Goal: Task Accomplishment & Management: Complete application form

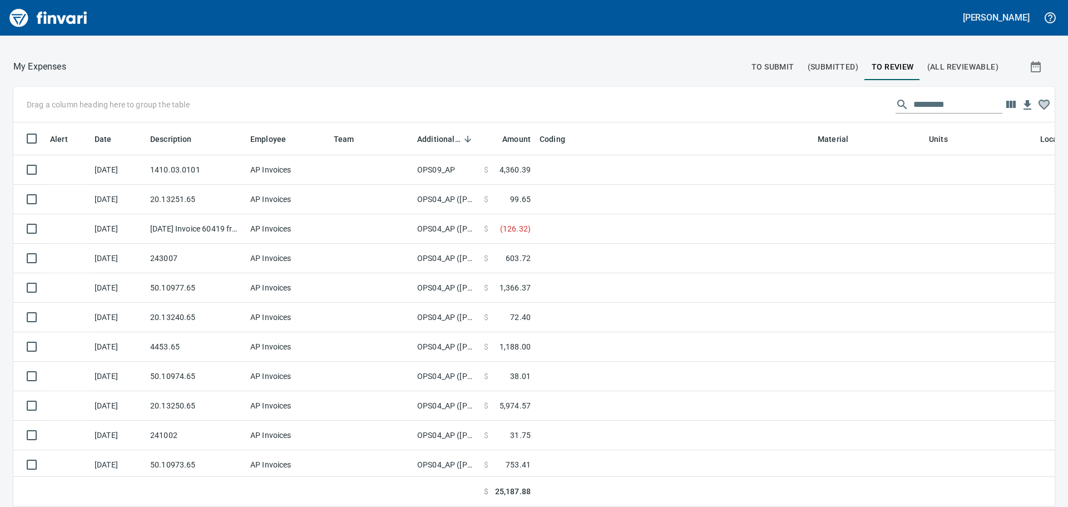
click at [736, 60] on div at bounding box center [405, 66] width 679 height 27
click at [753, 63] on span "To Submit" at bounding box center [772, 67] width 43 height 14
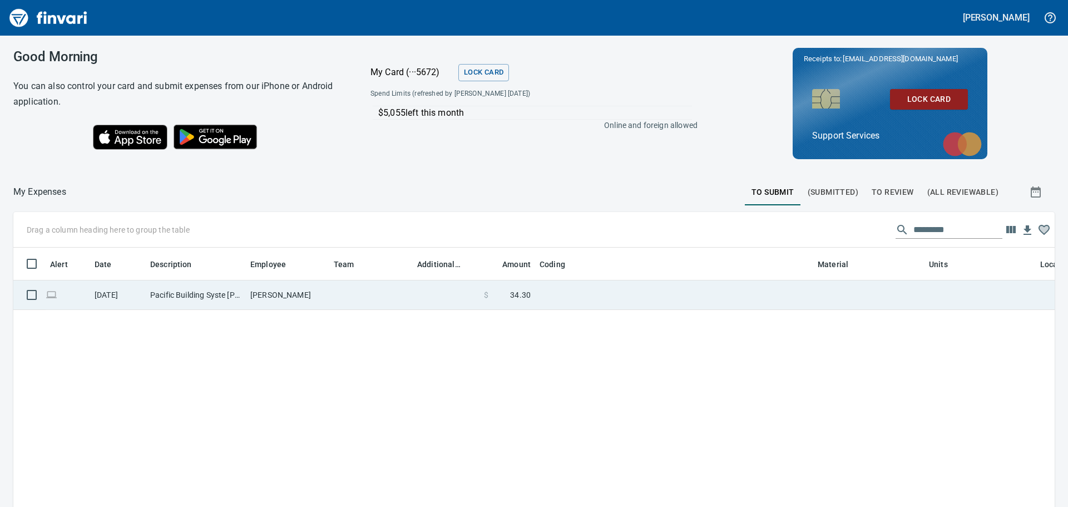
drag, startPoint x: 269, startPoint y: 296, endPoint x: 291, endPoint y: 305, distance: 24.2
click at [269, 296] on td "[PERSON_NAME]" at bounding box center [287, 294] width 83 height 29
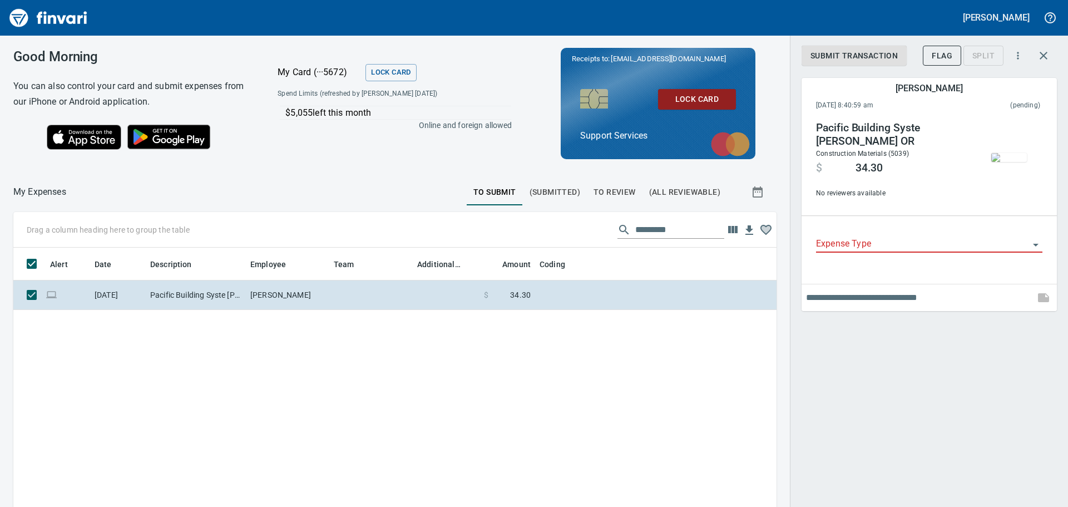
scroll to position [368, 746]
click at [906, 244] on input "Expense Type" at bounding box center [922, 244] width 213 height 16
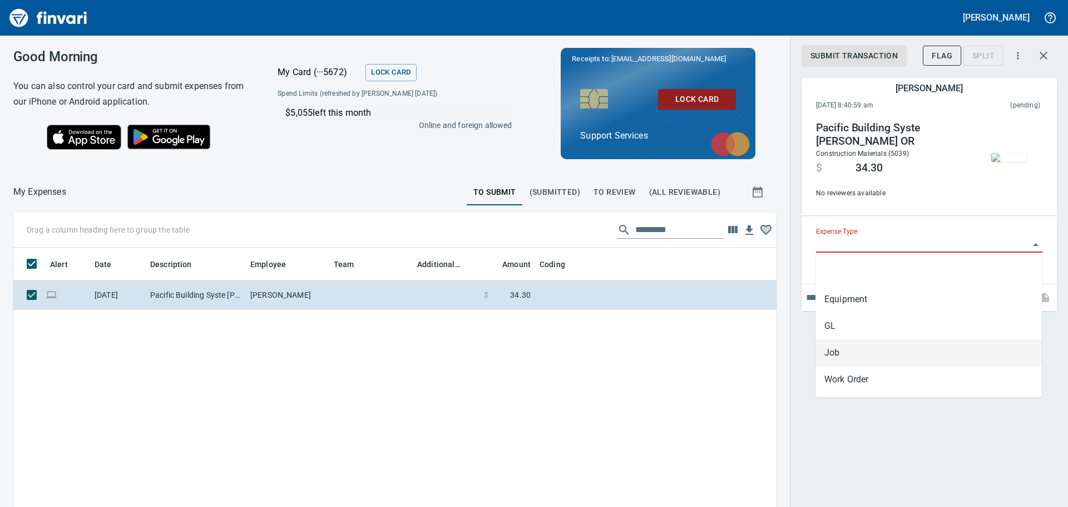
click at [874, 342] on li "Job" at bounding box center [928, 352] width 226 height 27
type input "***"
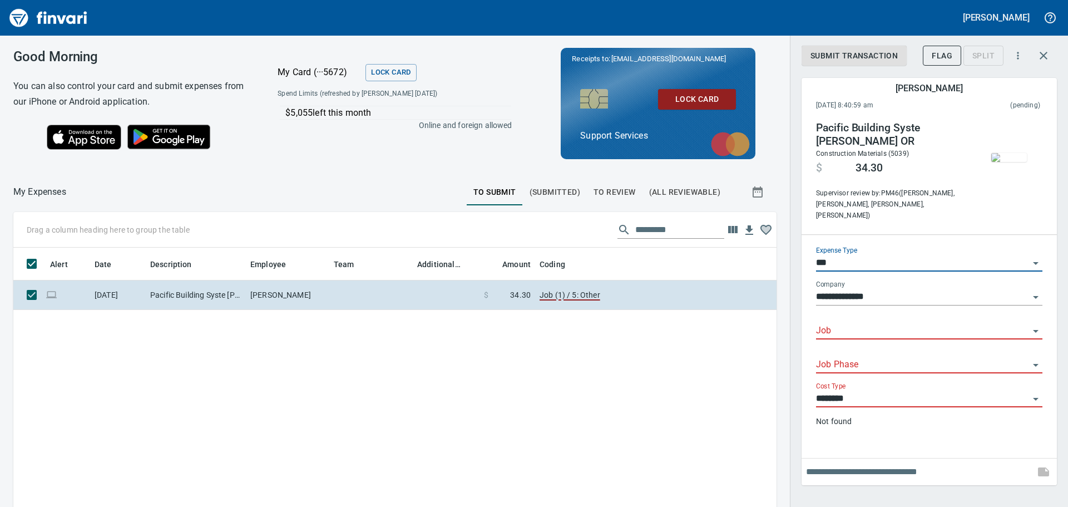
click at [864, 314] on div "Job" at bounding box center [929, 326] width 226 height 25
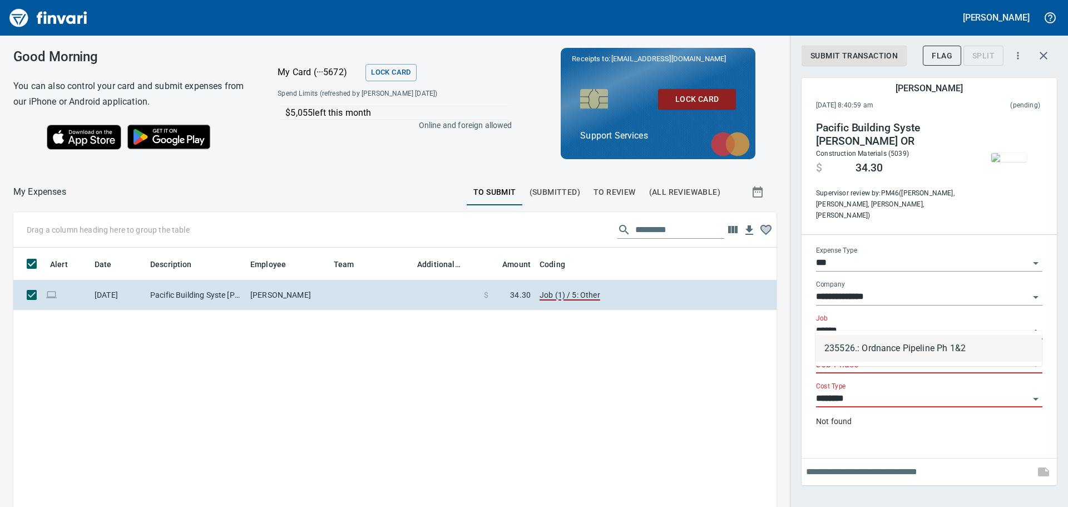
click at [908, 357] on li "235526.: Ordnance Pipeline Ph 1&2" at bounding box center [928, 348] width 226 height 27
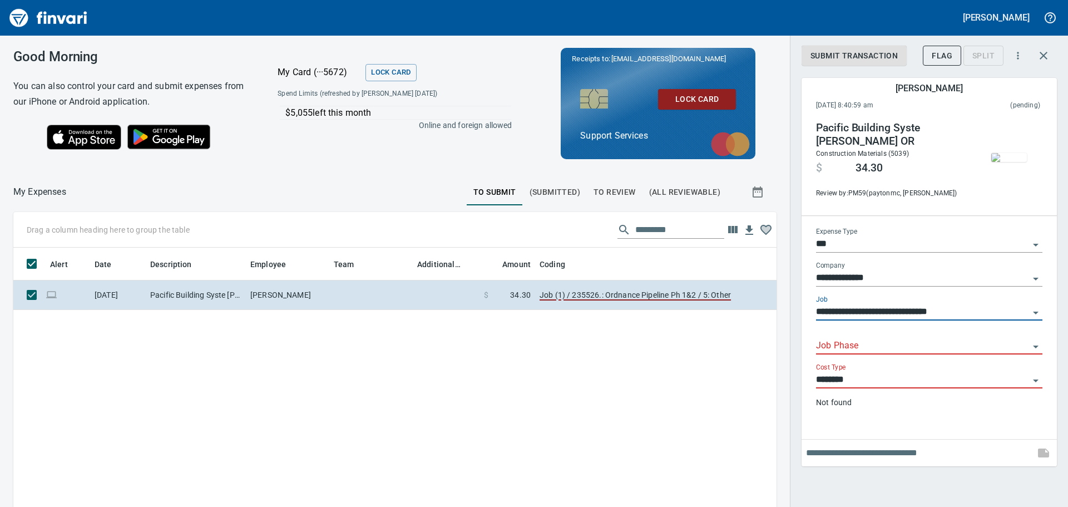
type input "**********"
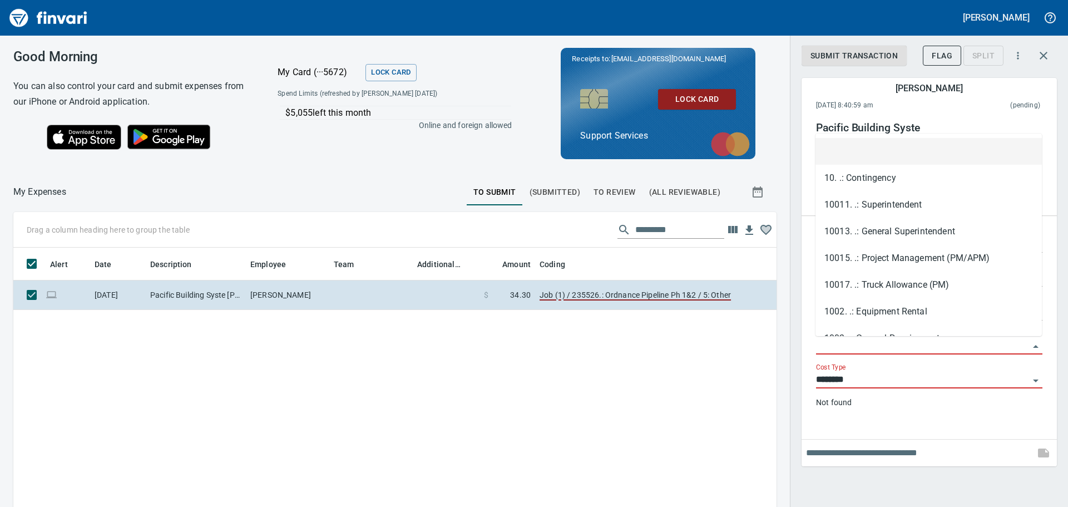
click at [878, 348] on input "Job Phase" at bounding box center [922, 346] width 213 height 16
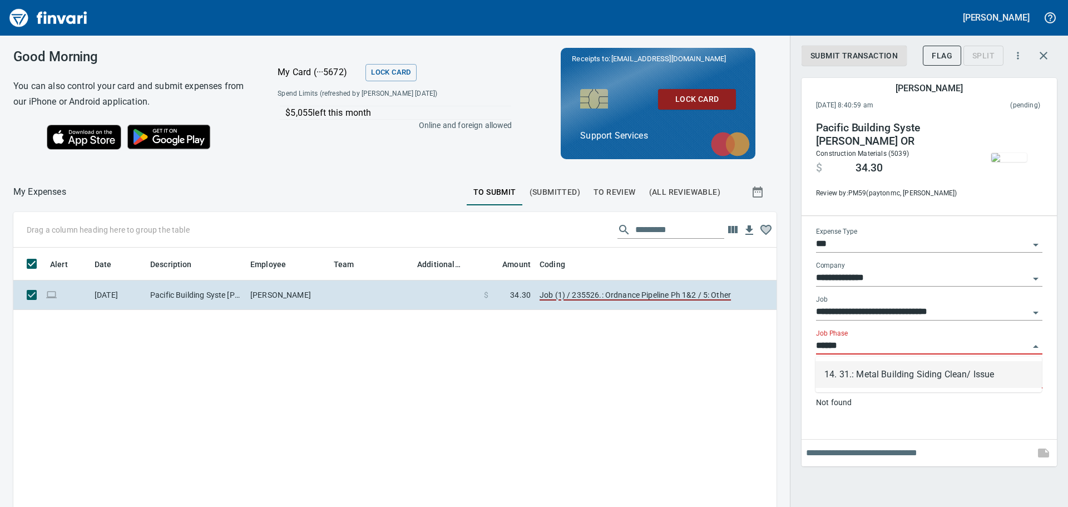
click at [884, 376] on li "14. 31.: Metal Building Siding Clean/ Issue" at bounding box center [928, 374] width 226 height 27
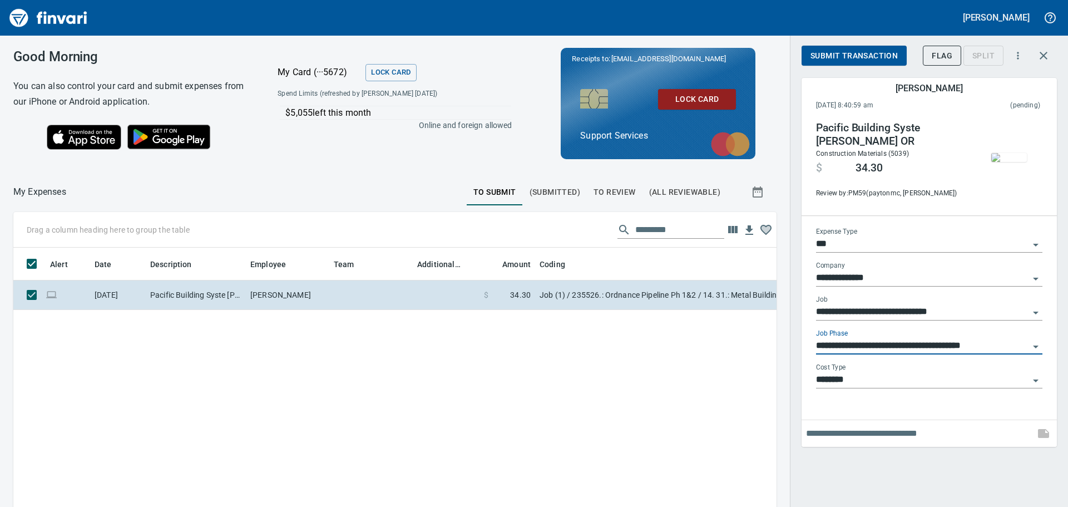
type input "**********"
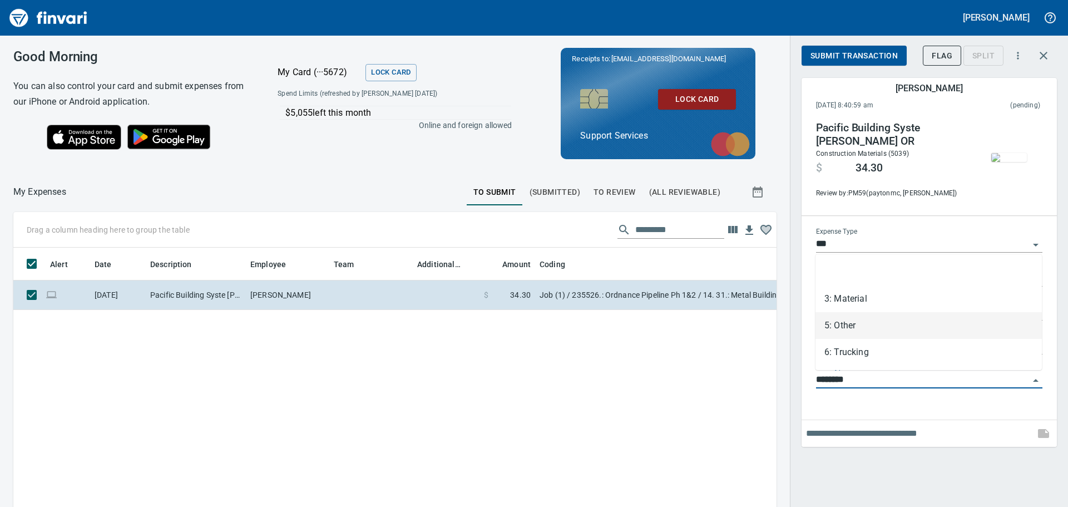
click at [868, 379] on input "********" at bounding box center [922, 380] width 213 height 16
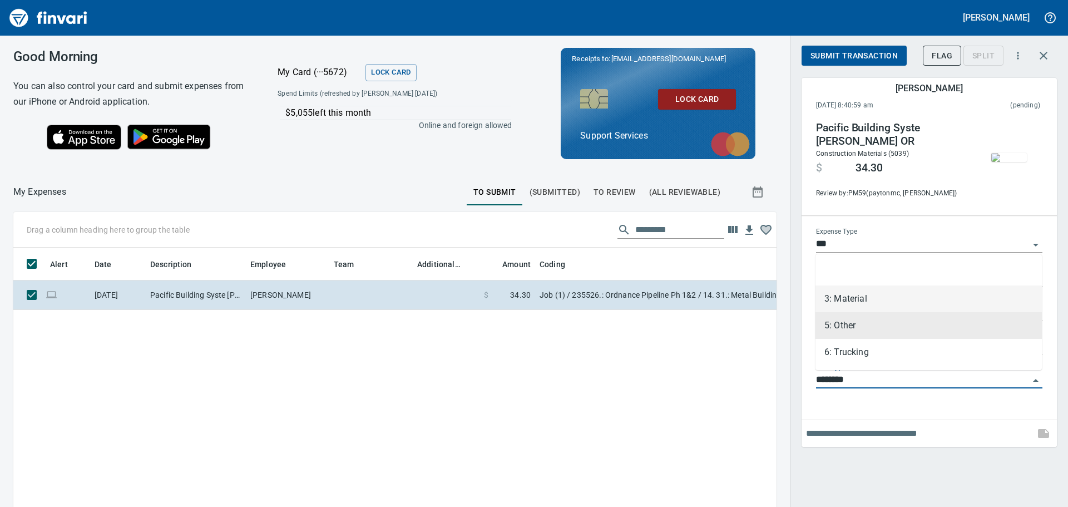
click at [859, 303] on li "3: Material" at bounding box center [928, 298] width 226 height 27
type input "**********"
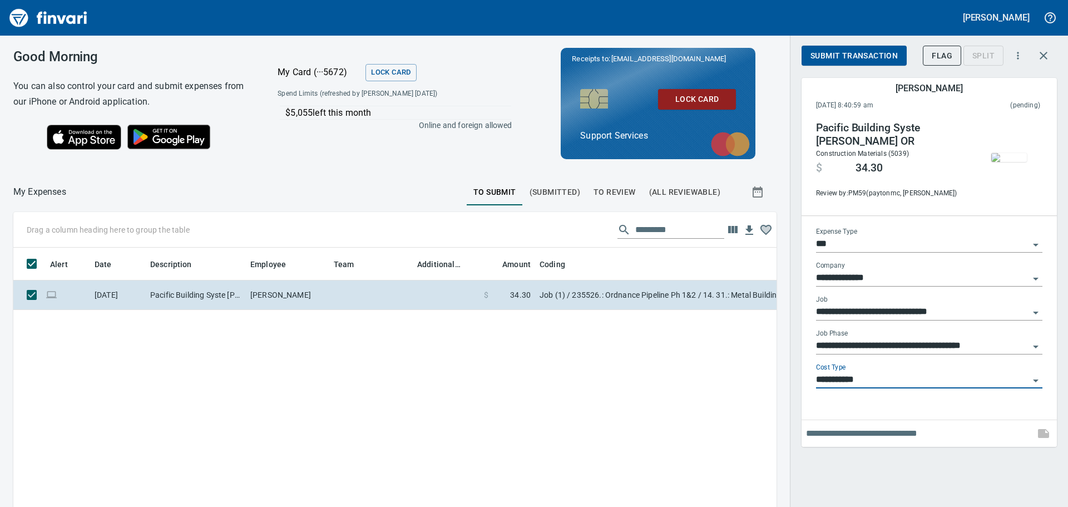
click at [856, 431] on input "text" at bounding box center [918, 433] width 224 height 18
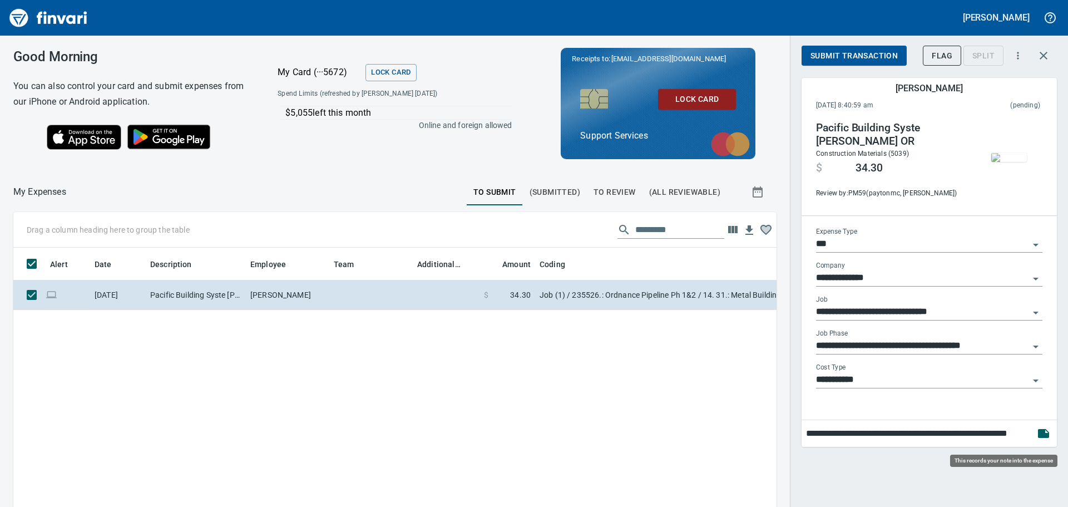
type input "**********"
click at [1048, 433] on icon "button" at bounding box center [1043, 433] width 11 height 9
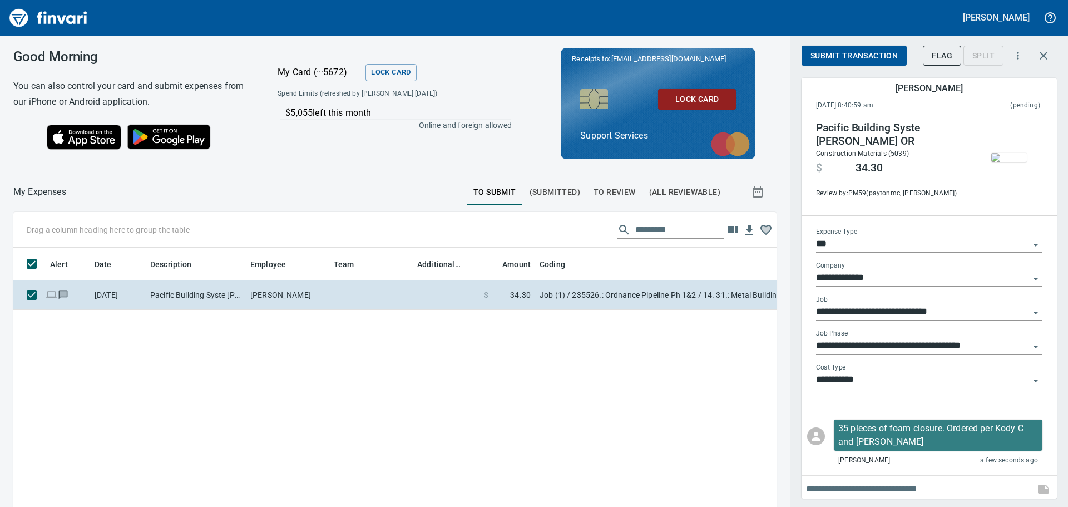
drag, startPoint x: 837, startPoint y: 54, endPoint x: 855, endPoint y: 78, distance: 30.6
click at [837, 54] on span "Submit Transaction" at bounding box center [853, 56] width 87 height 14
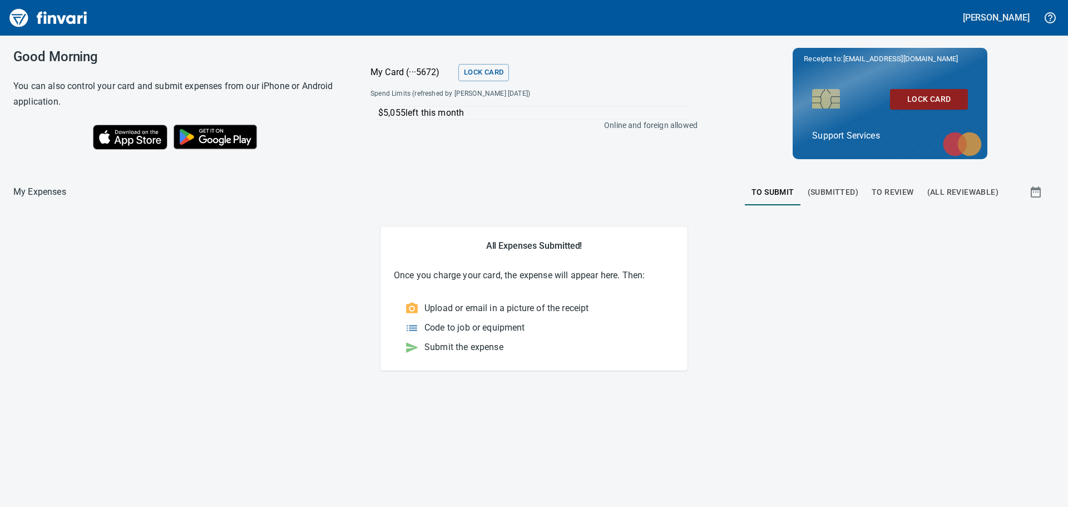
click at [839, 189] on span "(Submitted)" at bounding box center [833, 192] width 51 height 14
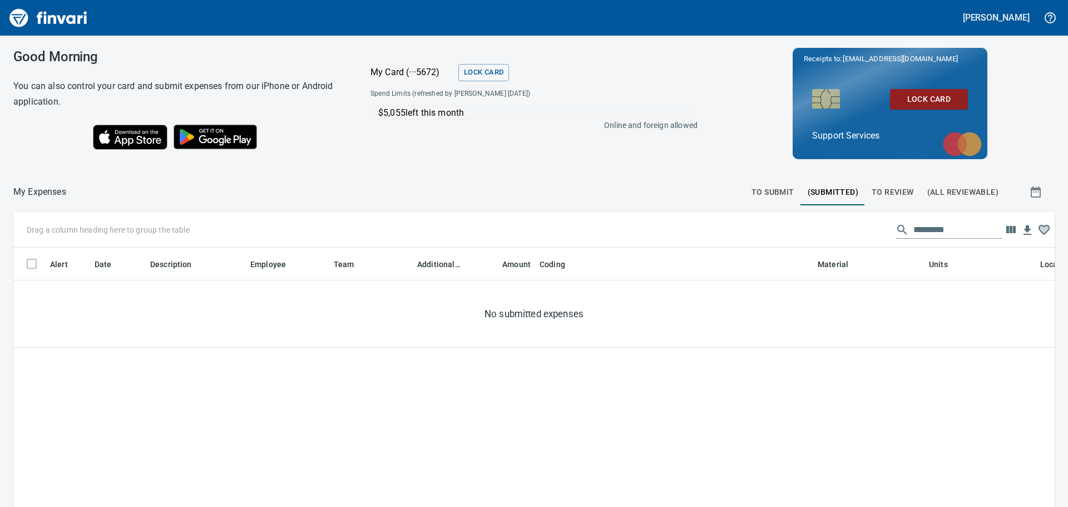
scroll to position [368, 1025]
click at [881, 190] on span "To Review" at bounding box center [893, 192] width 42 height 14
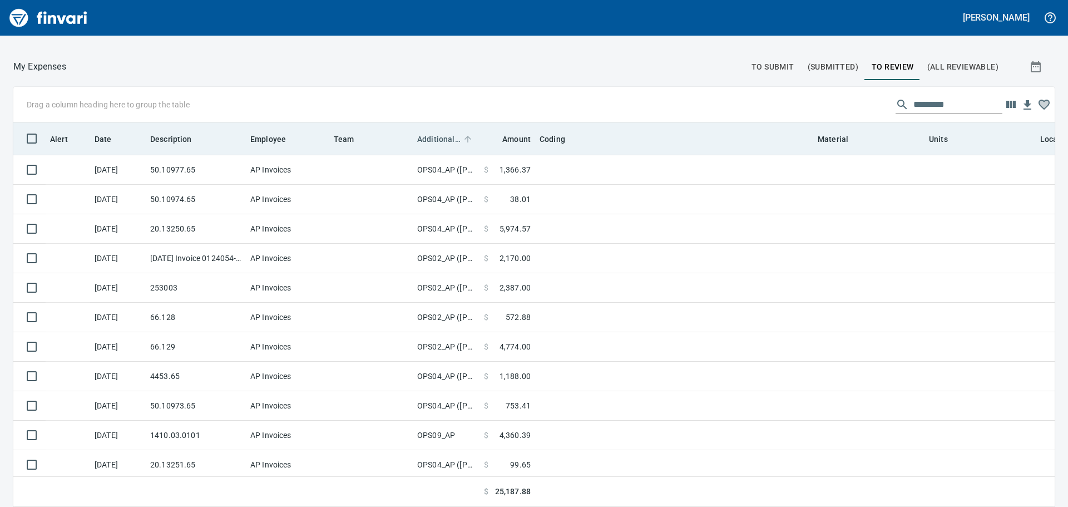
click at [438, 136] on span "Additional Reviewer" at bounding box center [438, 138] width 43 height 13
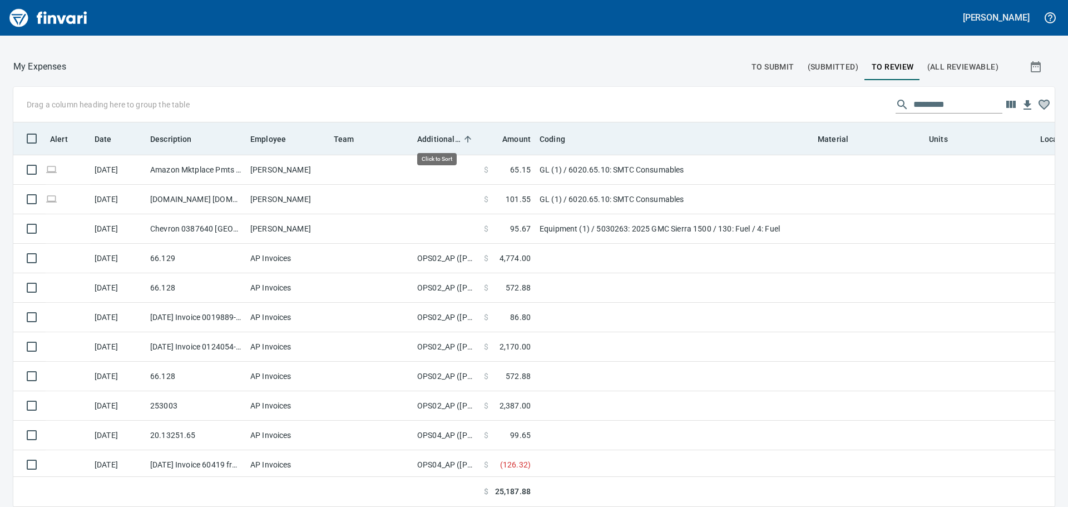
click at [438, 136] on span "Additional Reviewer" at bounding box center [438, 138] width 43 height 13
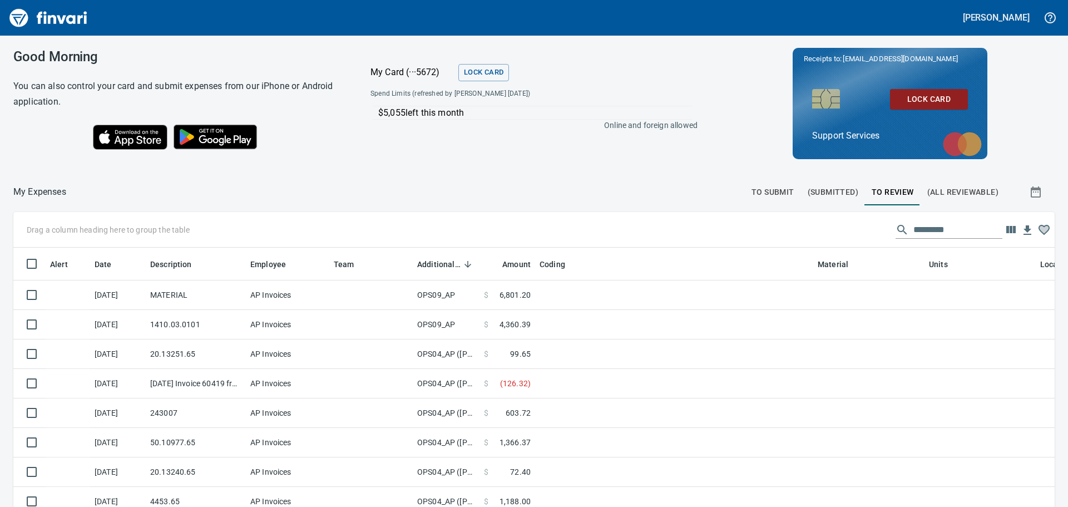
scroll to position [368, 1016]
click at [773, 191] on span "To Submit" at bounding box center [772, 192] width 43 height 14
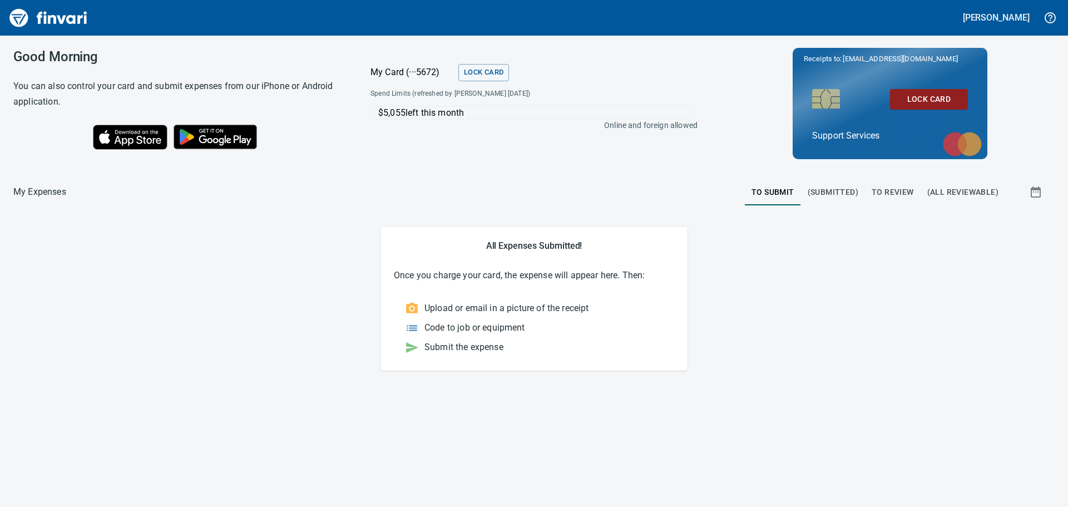
click at [843, 196] on span "(Submitted)" at bounding box center [833, 192] width 51 height 14
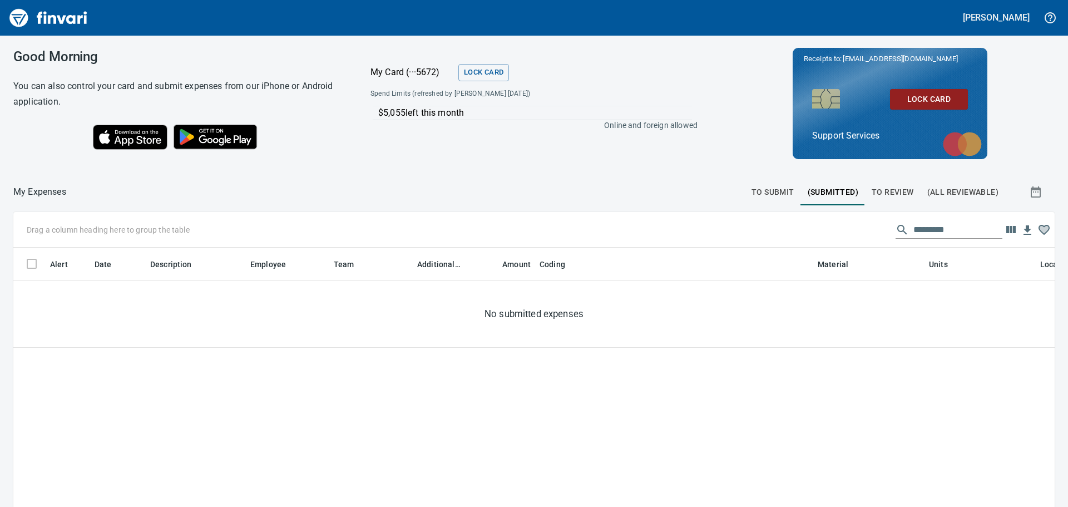
scroll to position [368, 1025]
click at [892, 194] on span "To Review" at bounding box center [893, 192] width 42 height 14
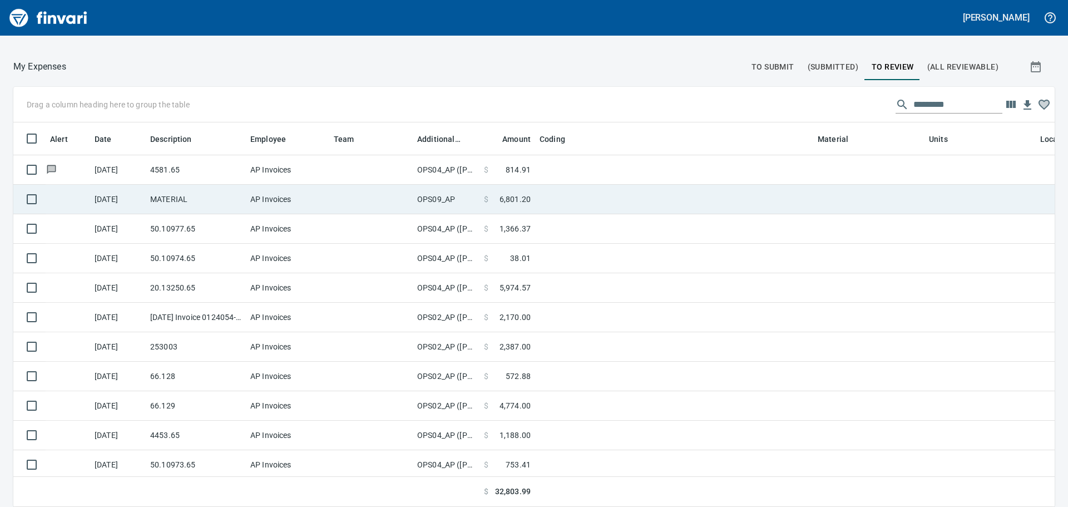
click at [510, 195] on span "6,801.20" at bounding box center [514, 199] width 31 height 11
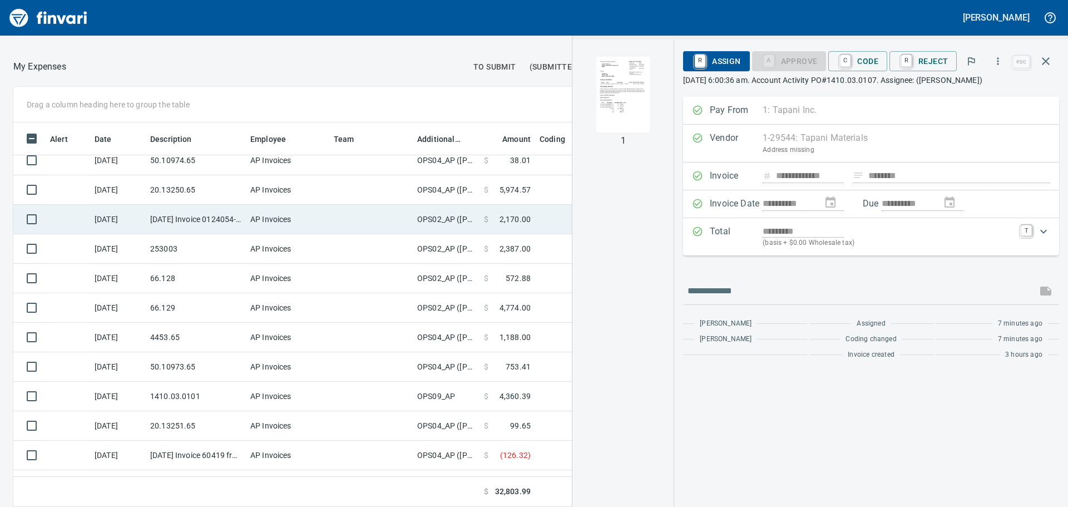
scroll to position [111, 0]
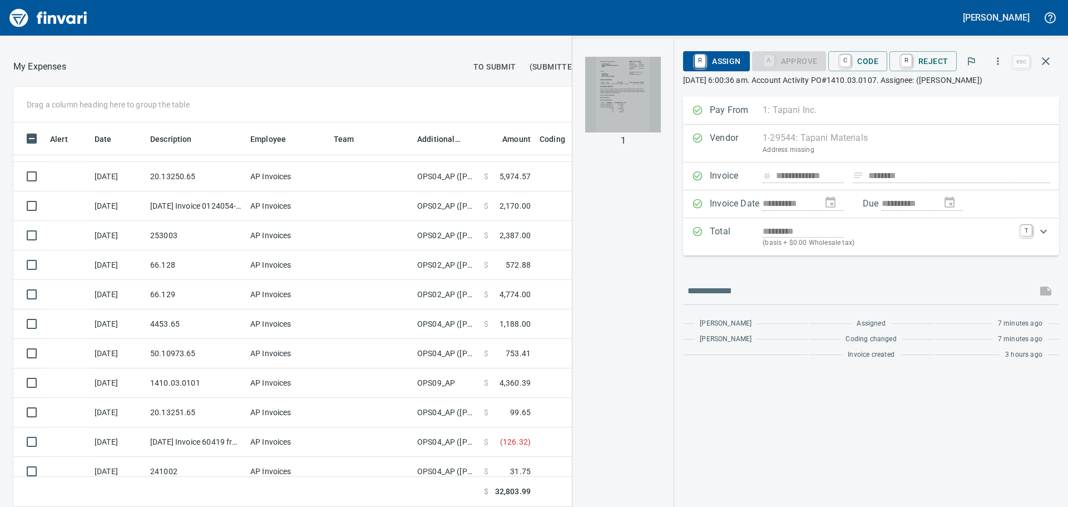
click at [620, 94] on img "button" at bounding box center [623, 95] width 76 height 76
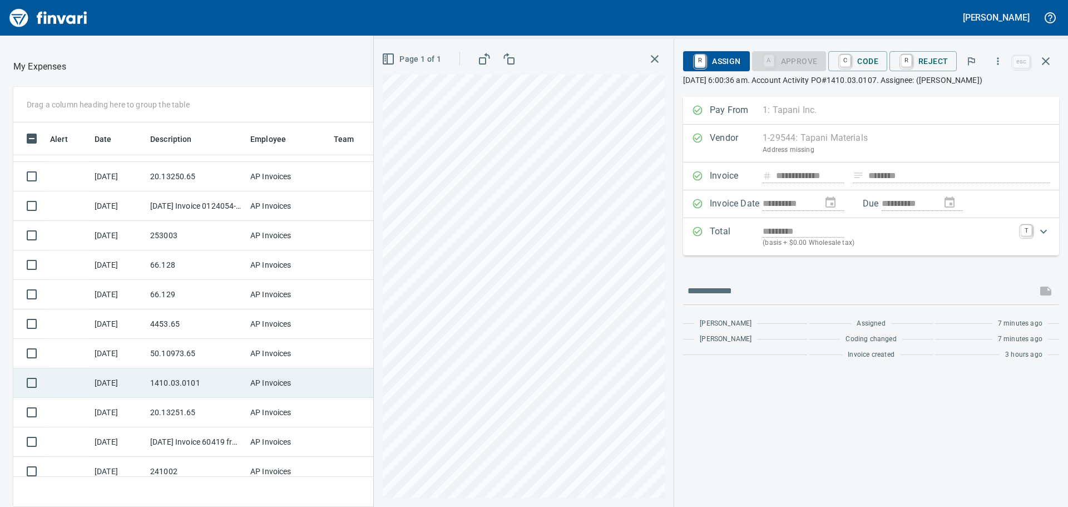
click at [313, 369] on div "Drag a column heading here to group the table Alert Date Description Employee T…" at bounding box center [534, 297] width 1068 height 420
